Goal: Task Accomplishment & Management: Complete application form

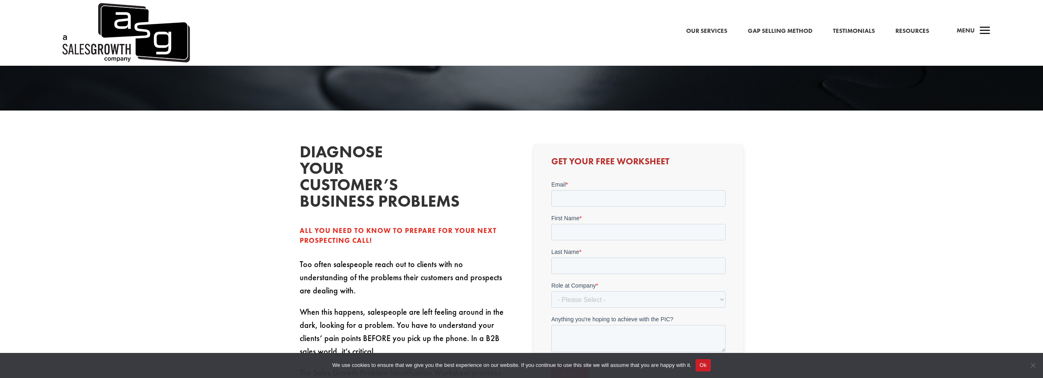
scroll to position [288, 0]
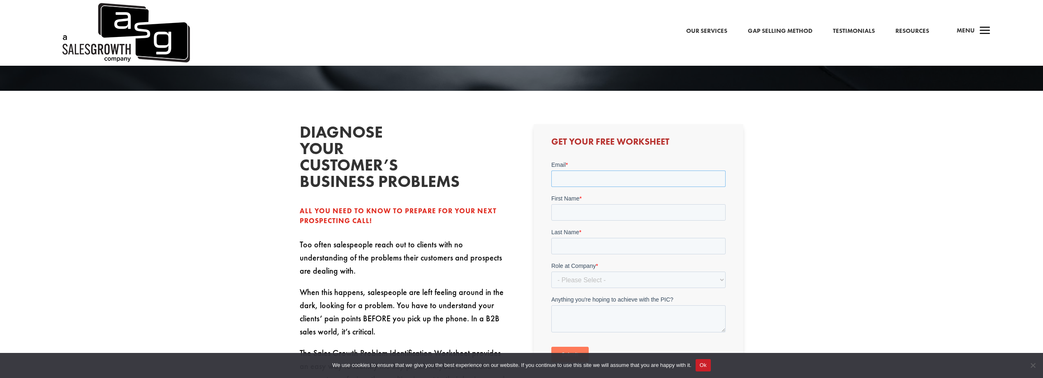
click at [585, 171] on input "Email *" at bounding box center [638, 179] width 174 height 16
type input "[EMAIL_ADDRESS][DOMAIN_NAME]"
type input "[PERSON_NAME]"
type input "[EMAIL_ADDRESS][DOMAIN_NAME]"
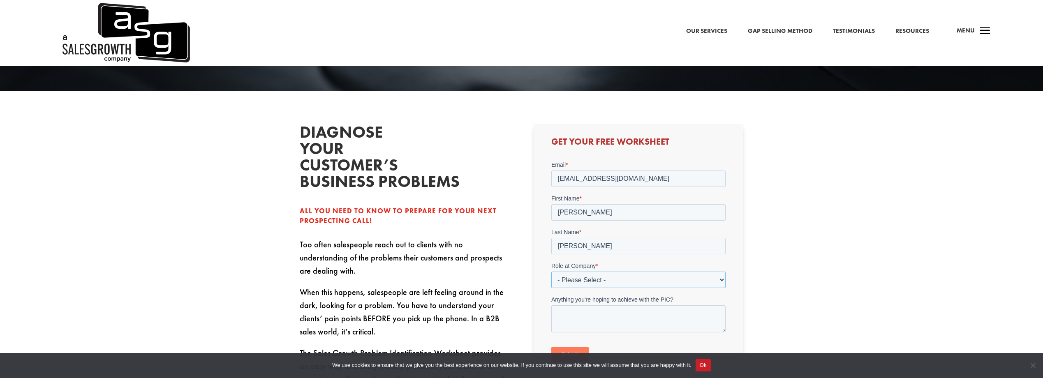
click at [614, 281] on select "- Please Select - C-Level (CRO, CSO, etc) Senior Leadership (VP of Sales, VP of…" at bounding box center [638, 280] width 174 height 16
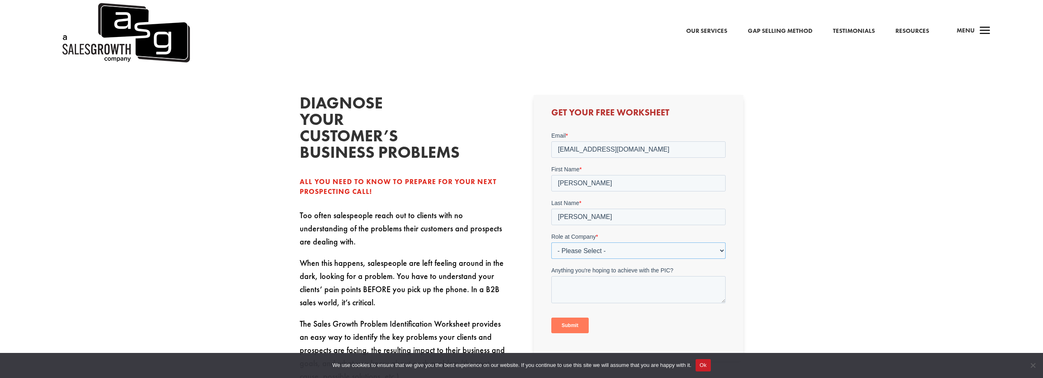
scroll to position [329, 0]
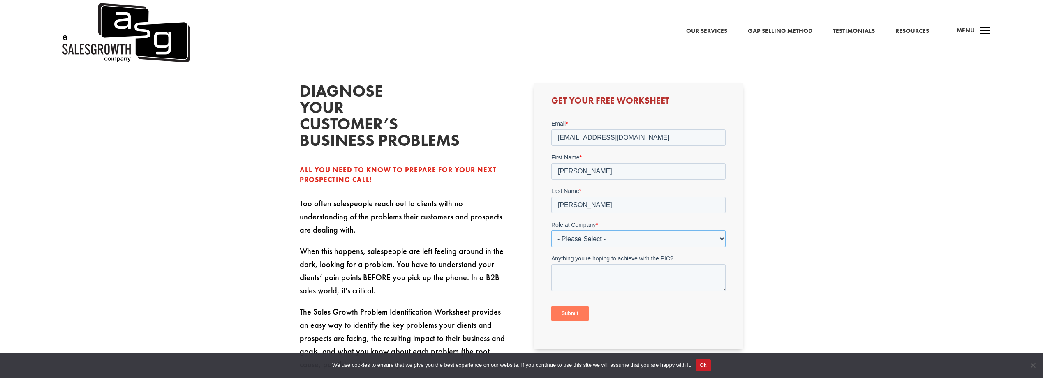
click at [600, 239] on select "- Please Select - C-Level (CRO, CSO, etc) Senior Leadership (VP of Sales, VP of…" at bounding box center [638, 239] width 174 height 16
select select "C-Level (CRO, CSO, etc)"
click at [551, 231] on select "- Please Select - C-Level (CRO, CSO, etc) Senior Leadership (VP of Sales, VP of…" at bounding box center [638, 239] width 174 height 16
click at [592, 270] on select "Please Select Just Me 1-9 [PHONE_NUMBER] [PHONE_NUMBER]+" at bounding box center [638, 272] width 174 height 16
select select "Just Me"
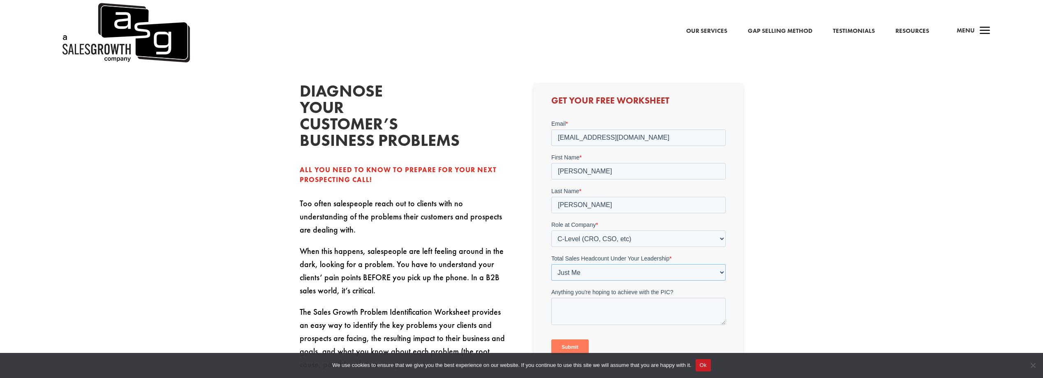
click at [551, 264] on select "Please Select Just Me 1-9 [PHONE_NUMBER] [PHONE_NUMBER]+" at bounding box center [638, 272] width 174 height 16
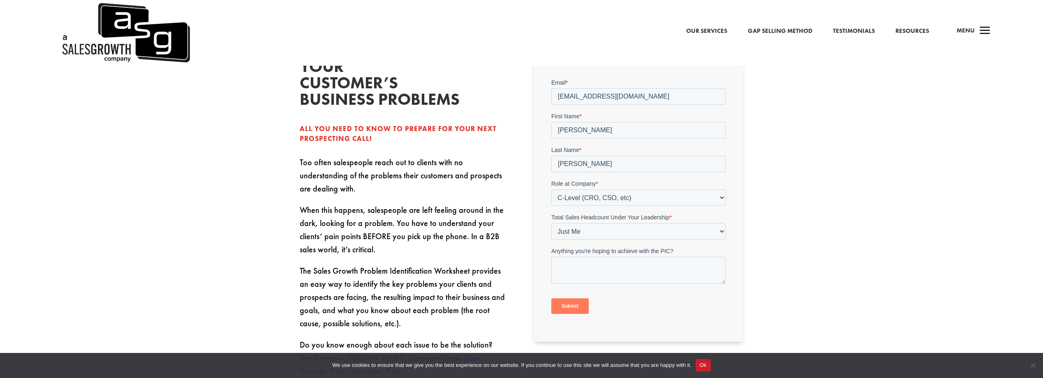
click at [571, 305] on input "Submit" at bounding box center [569, 307] width 37 height 16
